Goal: Register for event/course

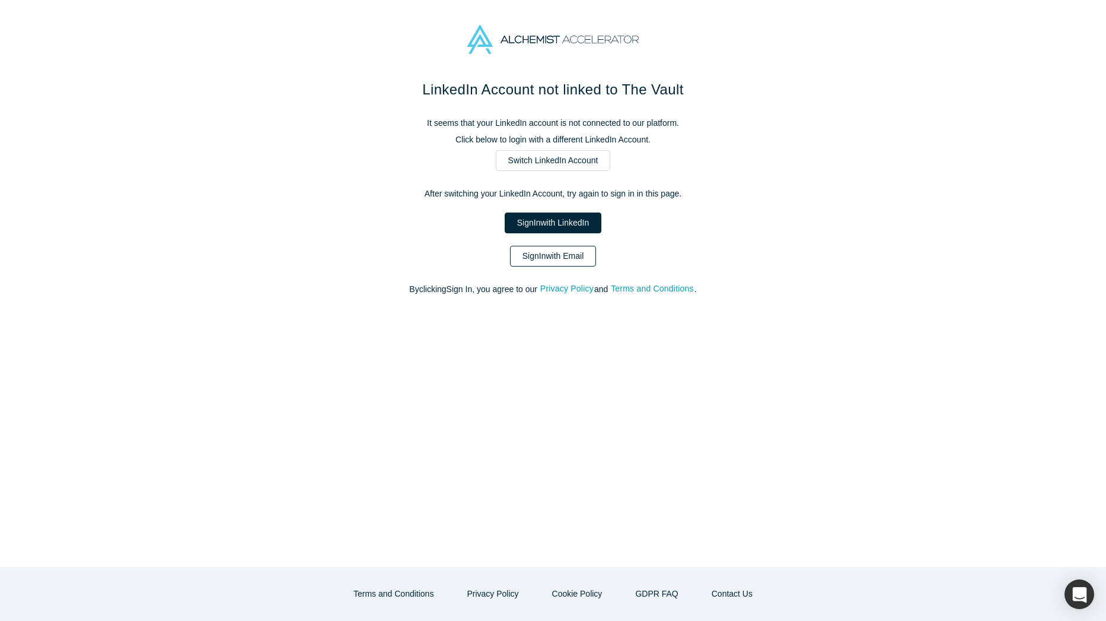
click at [551, 254] on link "Sign In with Email" at bounding box center [553, 256] width 87 height 21
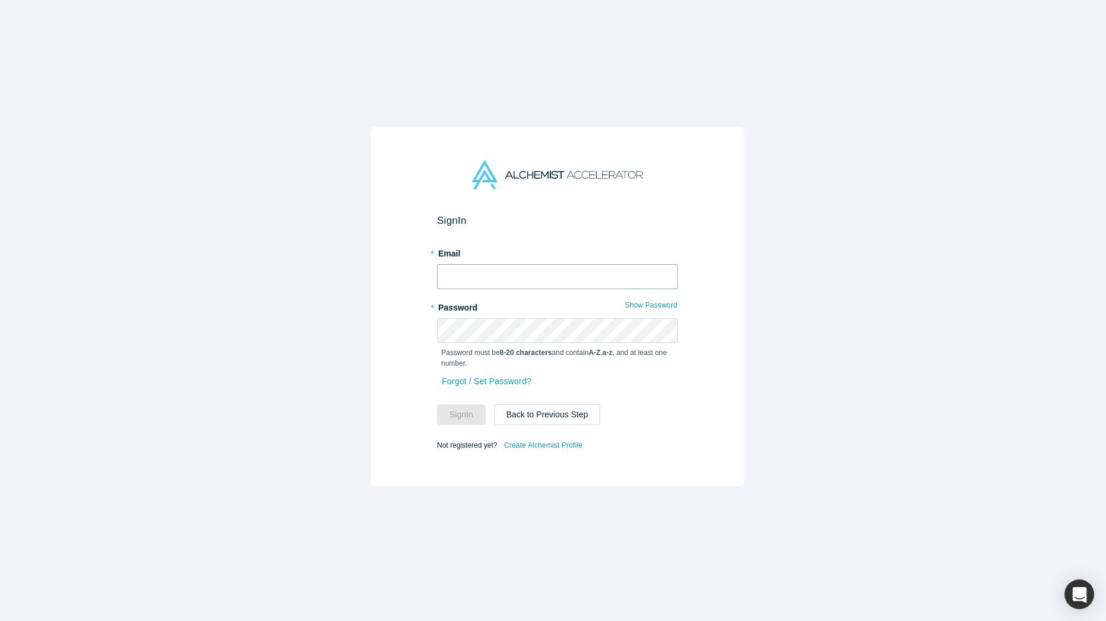
type input "[PERSON_NAME][EMAIL_ADDRESS]"
click at [464, 405] on button "Sign In" at bounding box center [461, 414] width 49 height 21
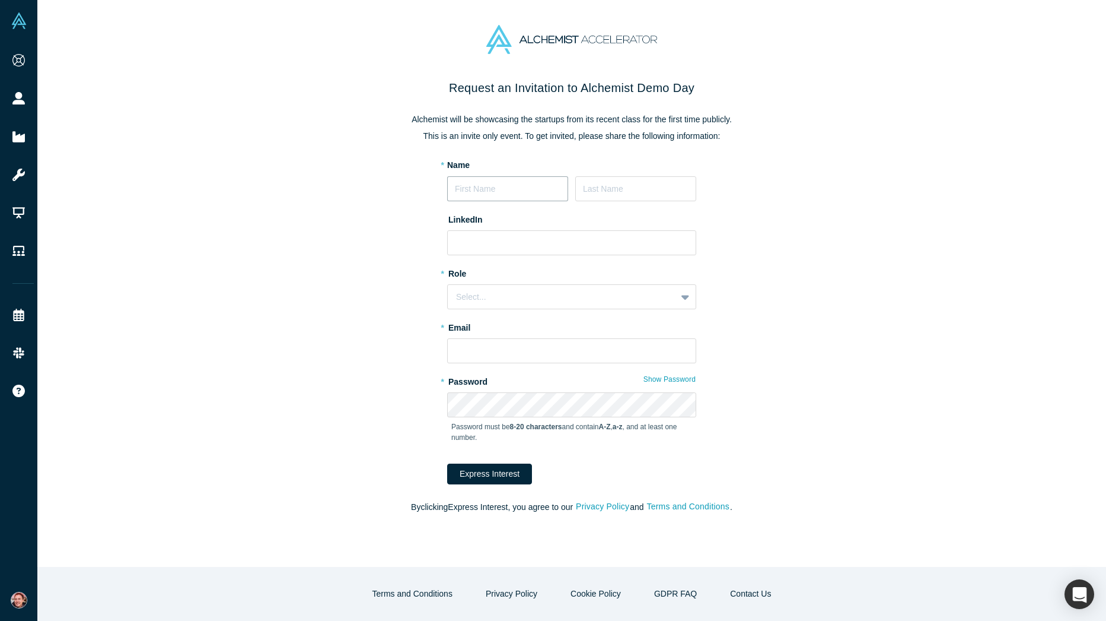
click at [475, 187] on input at bounding box center [507, 188] width 121 height 25
click at [804, 166] on div "Request an Invitation to Alchemist Demo Day Alchemist will be showcasing the st…" at bounding box center [572, 302] width 498 height 447
click at [557, 294] on div "Select..." at bounding box center [562, 297] width 212 height 12
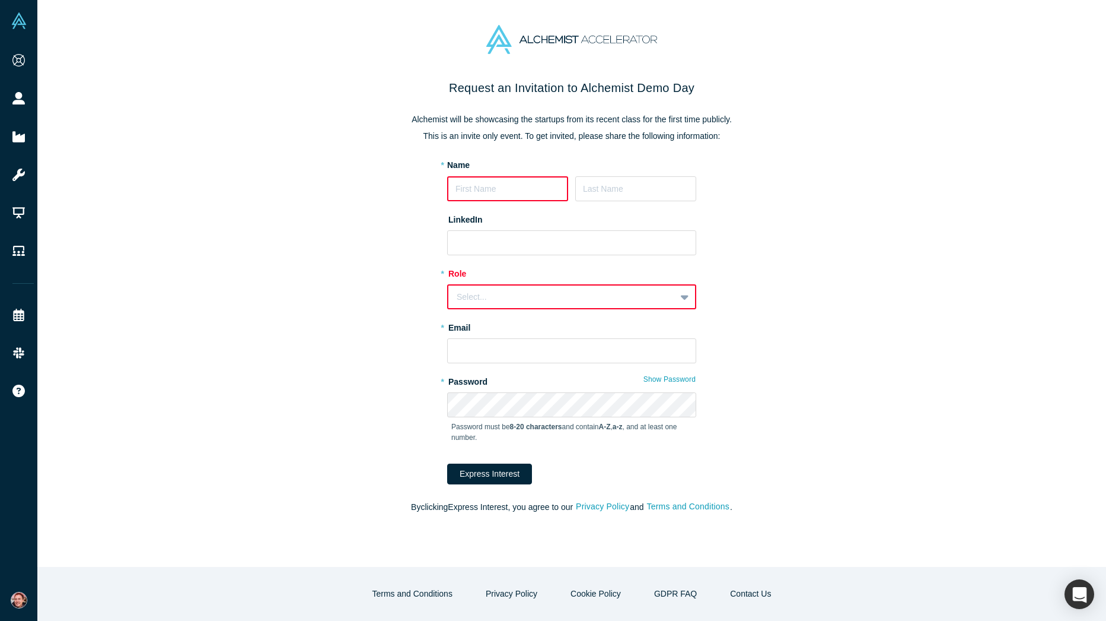
click at [806, 278] on div "Request an Invitation to Alchemist Demo Day Alchemist will be showcasing the st…" at bounding box center [572, 302] width 498 height 447
click at [230, 385] on div "Request an Invitation to Alchemist Demo Day Alchemist will be showcasing the st…" at bounding box center [571, 323] width 1069 height 488
